Goal: Transaction & Acquisition: Purchase product/service

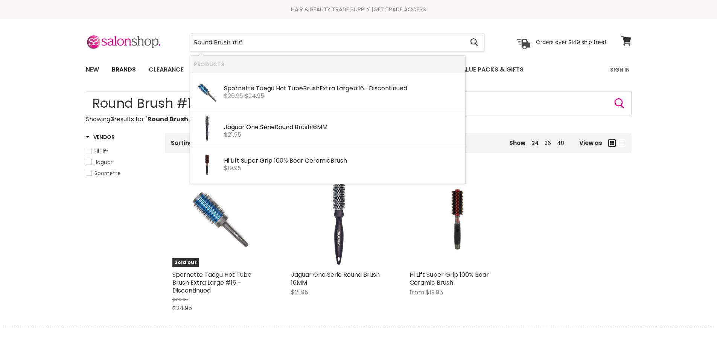
click at [139, 65] on link "Brands" at bounding box center [123, 70] width 35 height 16
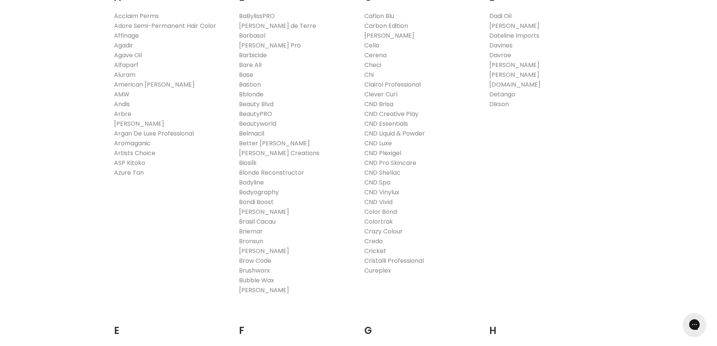
scroll to position [188, 0]
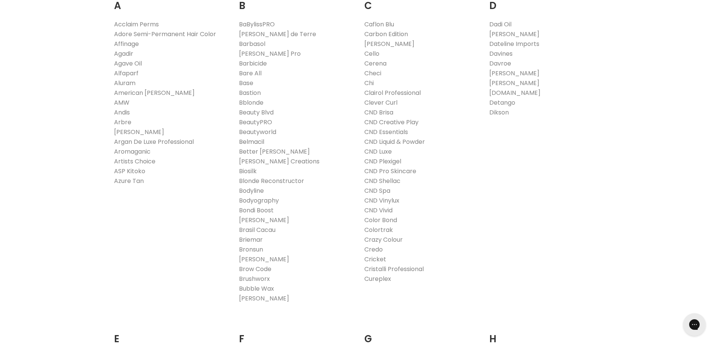
click at [259, 141] on link "Belmacil" at bounding box center [251, 141] width 25 height 9
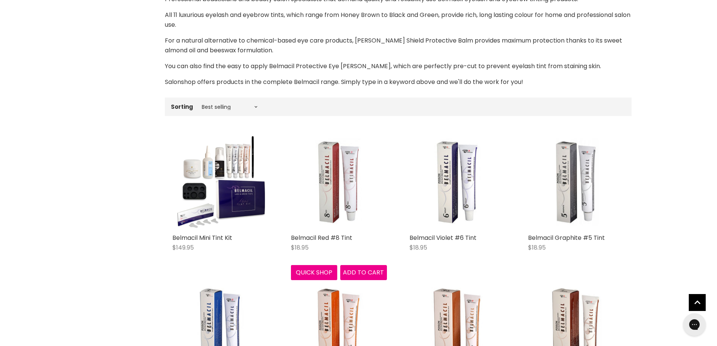
scroll to position [188, 0]
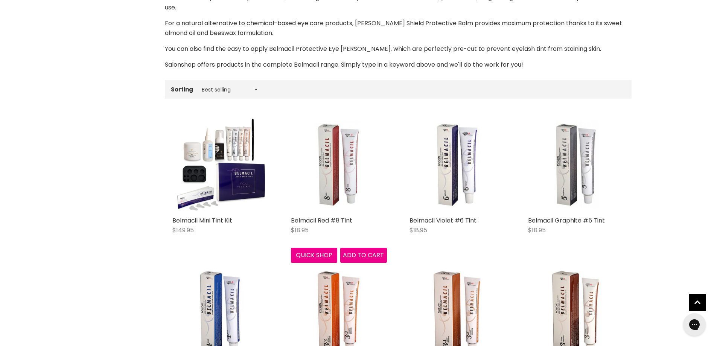
click at [329, 174] on img "Main content" at bounding box center [339, 165] width 64 height 96
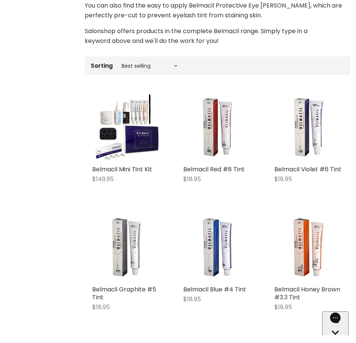
scroll to position [222, 0]
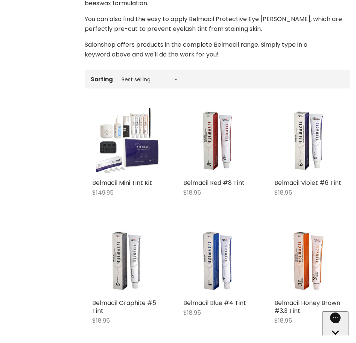
click at [125, 134] on img "Main content" at bounding box center [126, 141] width 69 height 69
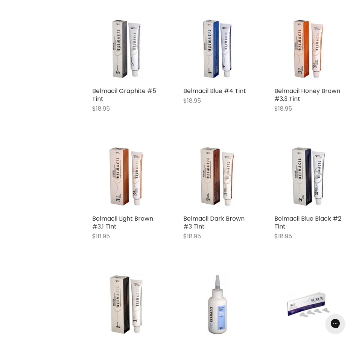
scroll to position [472, 0]
